Goal: Task Accomplishment & Management: Manage account settings

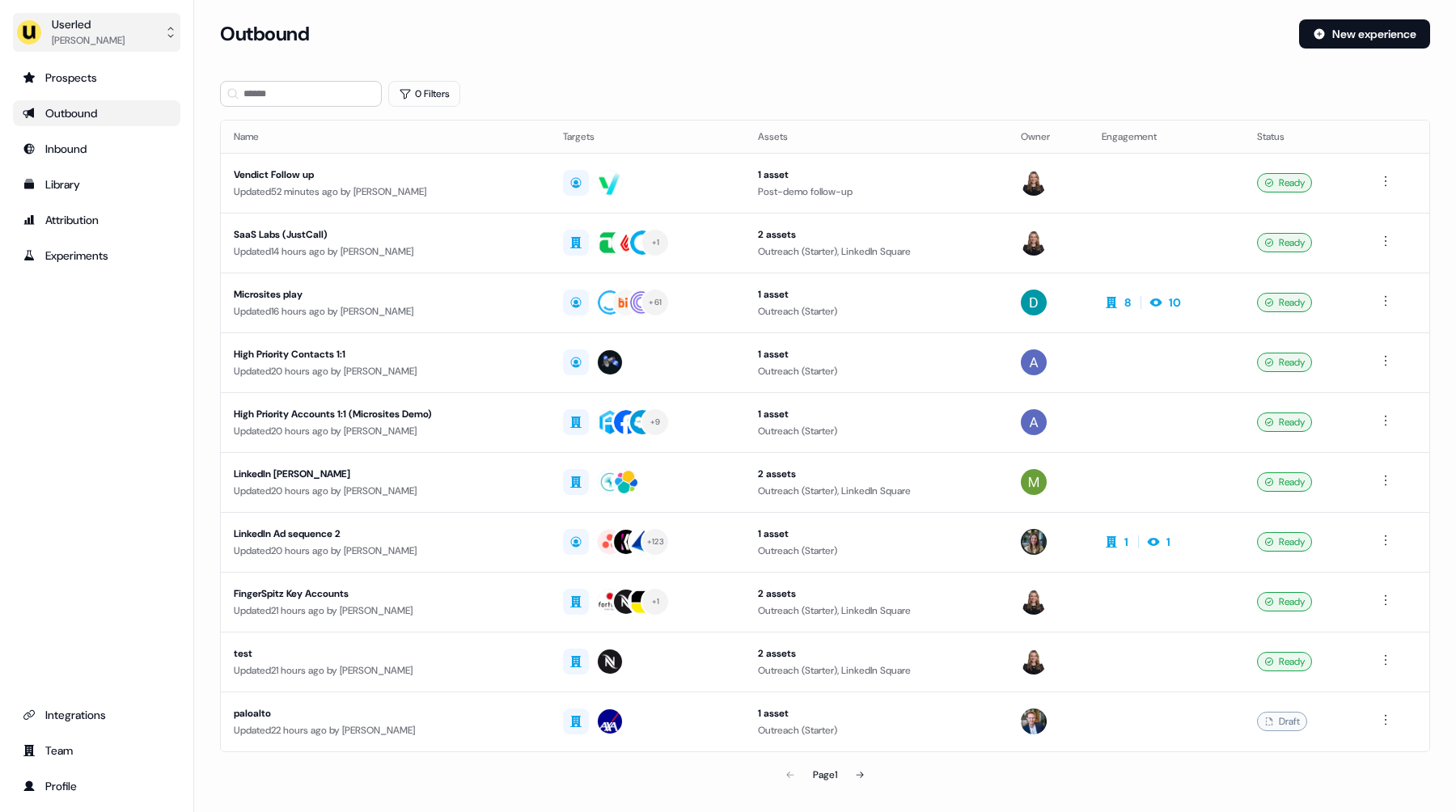
click at [98, 22] on div "Userled" at bounding box center [88, 23] width 73 height 16
click at [94, 75] on div "Impersonate (Admin)" at bounding box center [96, 75] width 154 height 29
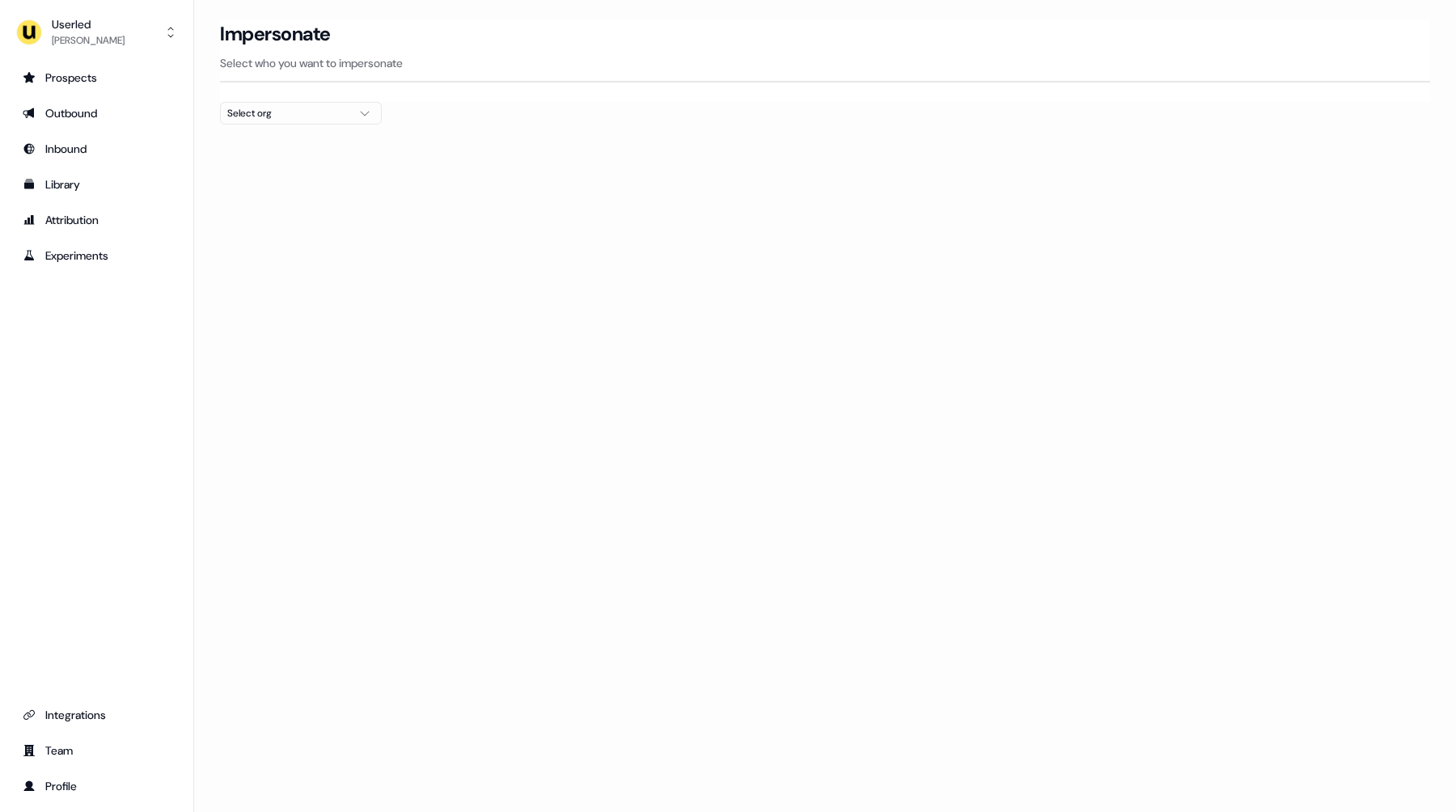
click at [323, 112] on div "Select org" at bounding box center [287, 113] width 121 height 16
type input "****"
click at [308, 172] on div "[PERSON_NAME] People" at bounding box center [300, 171] width 160 height 26
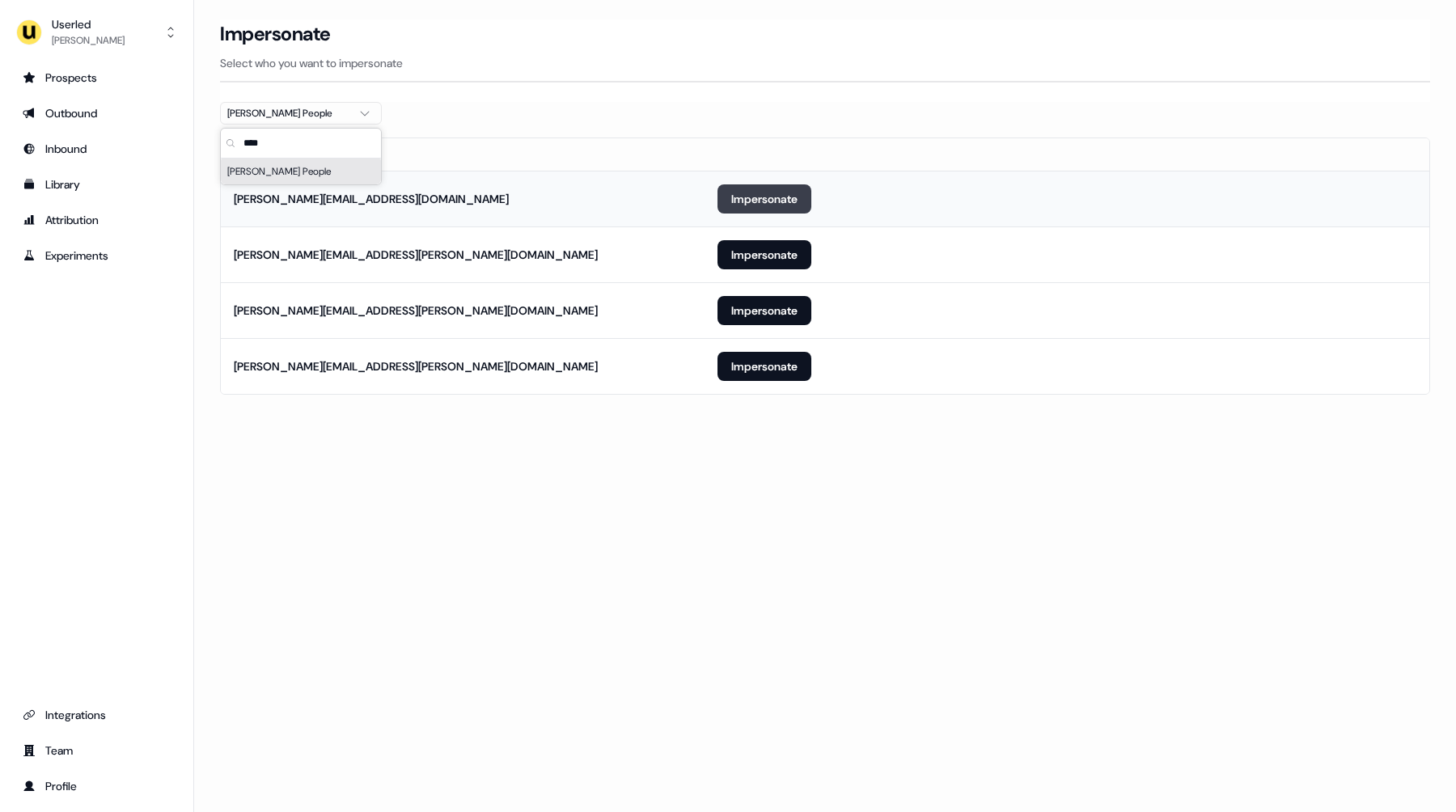
click at [744, 212] on button "Impersonate" at bounding box center [764, 198] width 94 height 29
